Goal: Transaction & Acquisition: Purchase product/service

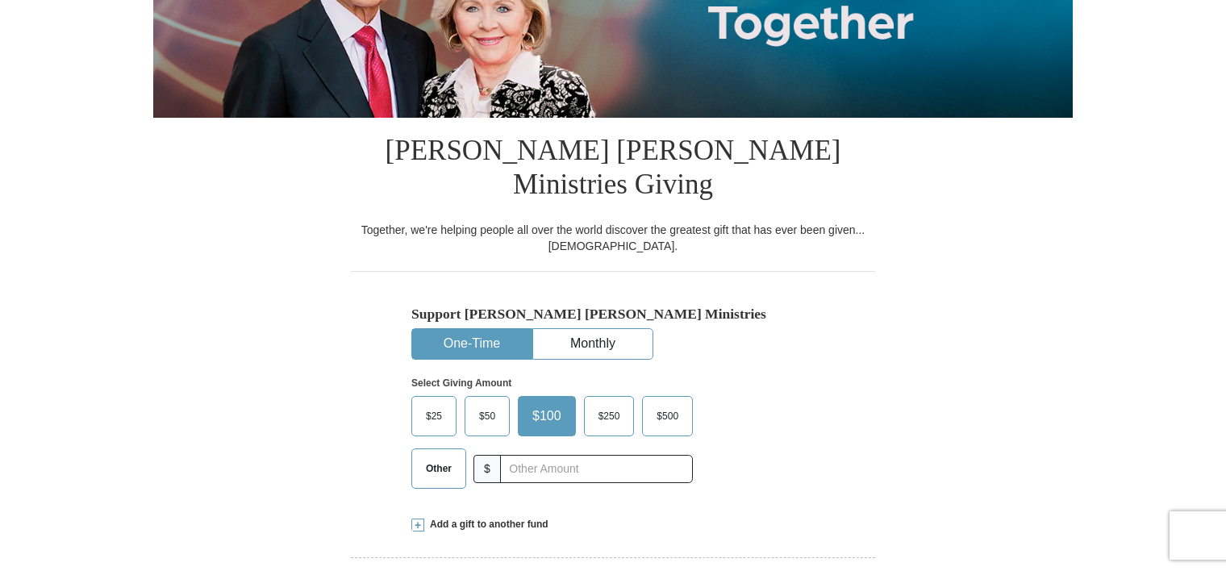
scroll to position [464, 0]
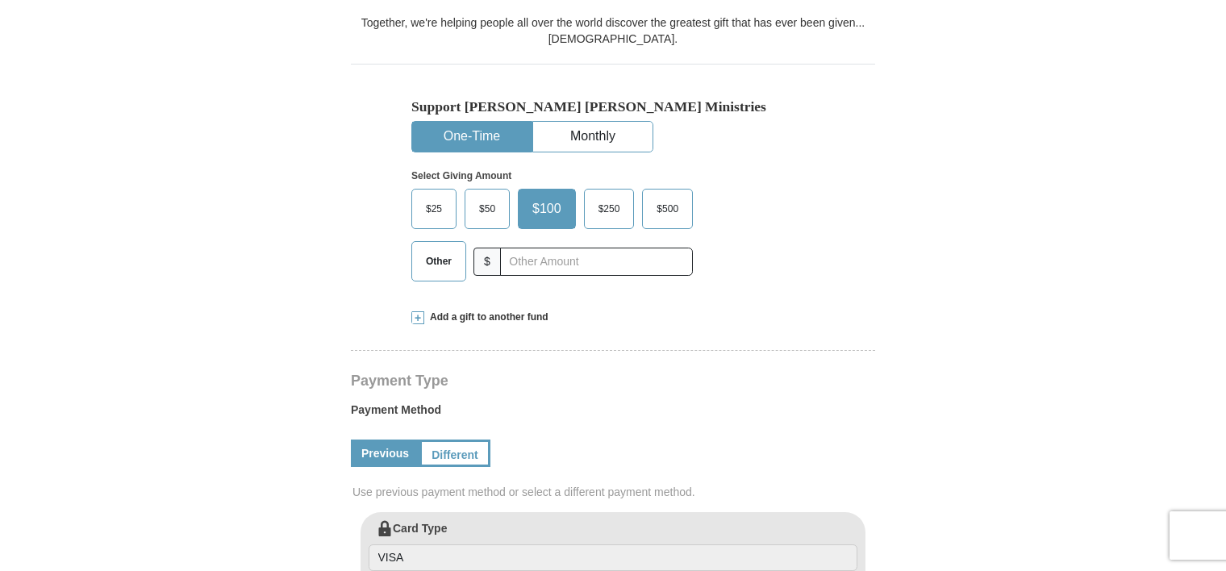
select select "SC"
click at [489, 197] on span "$50" at bounding box center [487, 209] width 32 height 24
click at [0, 0] on input "$50" at bounding box center [0, 0] width 0 height 0
click at [487, 311] on span "Add a gift to another fund" at bounding box center [486, 318] width 124 height 14
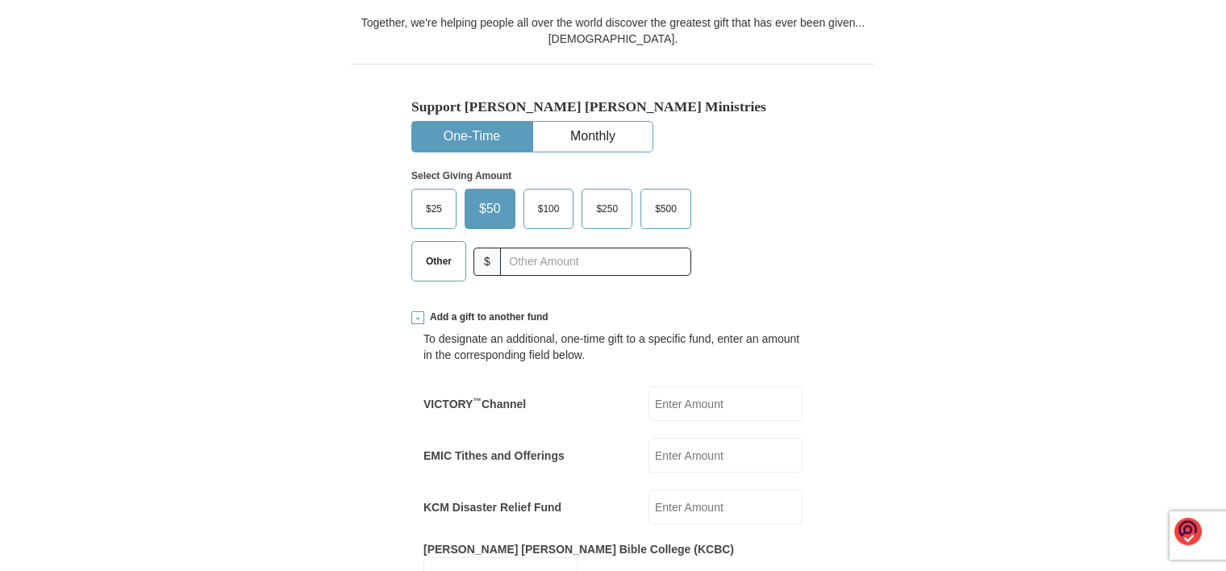
click at [430, 249] on span "Other" at bounding box center [439, 261] width 42 height 24
click at [0, 0] on input "Other" at bounding box center [0, 0] width 0 height 0
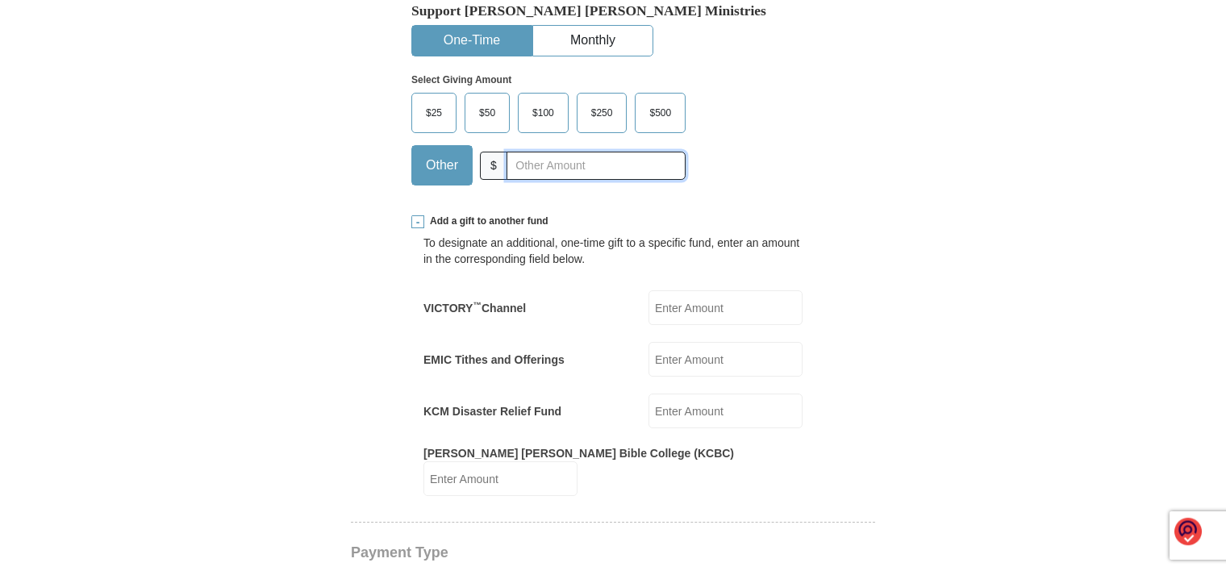
scroll to position [561, 0]
click at [525, 350] on label "EMIC Tithes and Offerings" at bounding box center [493, 358] width 141 height 16
click at [648, 340] on input "EMIC Tithes and Offerings" at bounding box center [725, 357] width 154 height 35
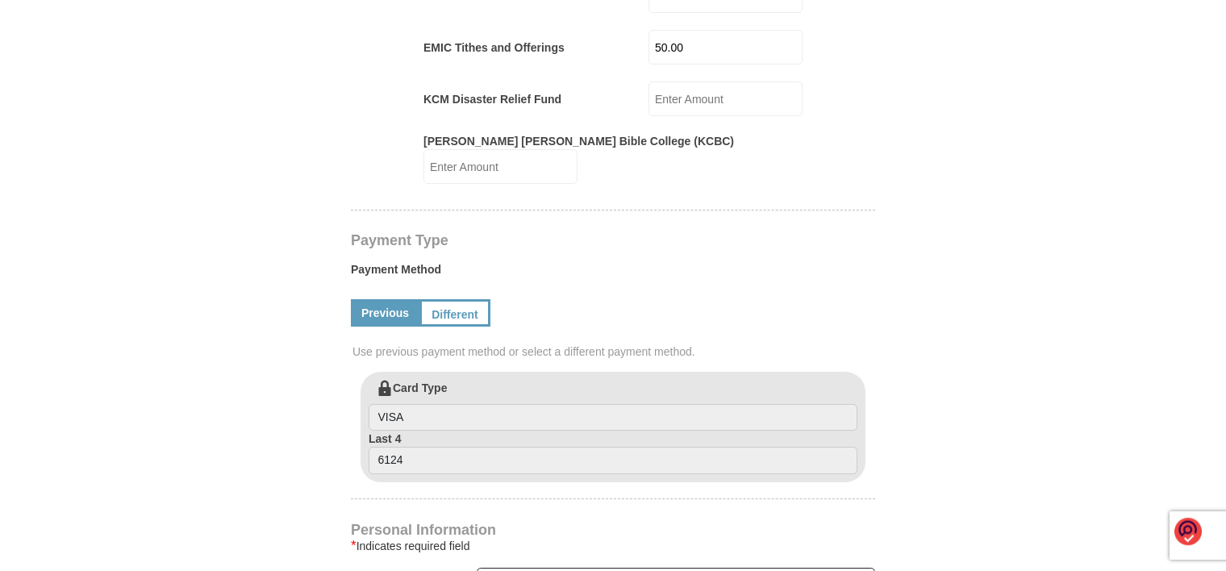
scroll to position [873, 0]
type input "50.00"
click at [387, 403] on input "VISA" at bounding box center [613, 416] width 489 height 27
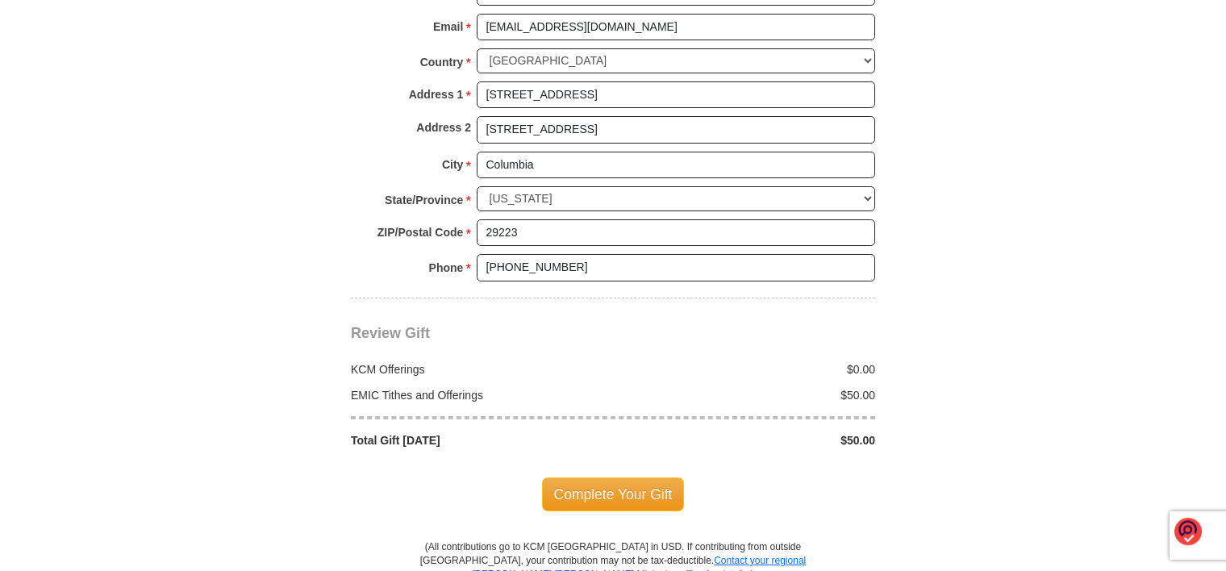
scroll to position [1531, 0]
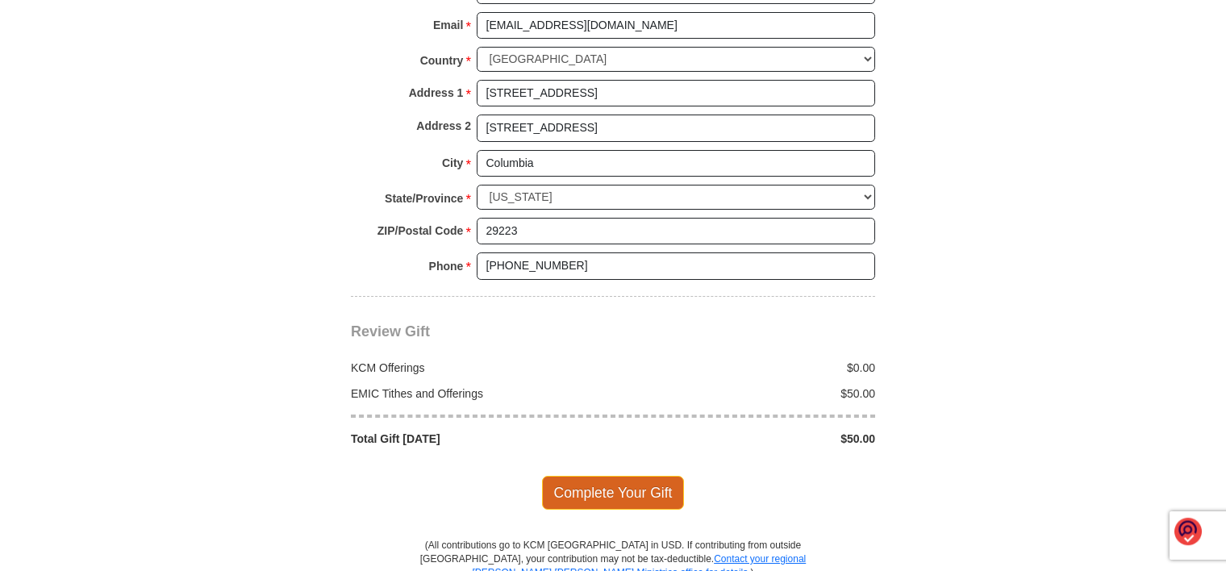
click at [610, 476] on span "Complete Your Gift" at bounding box center [613, 493] width 143 height 34
